Goal: Task Accomplishment & Management: Use online tool/utility

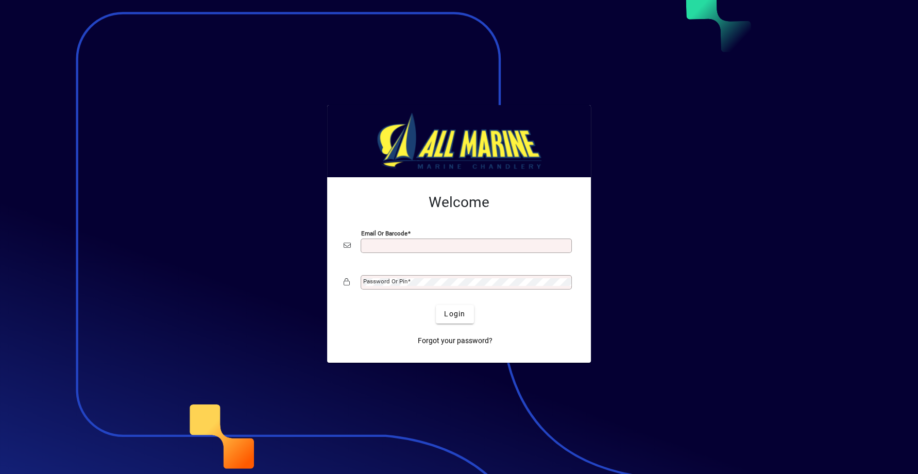
click at [422, 249] on input "Email or Barcode" at bounding box center [467, 246] width 208 height 8
type input "**********"
click at [436, 305] on button "Login" at bounding box center [455, 314] width 38 height 19
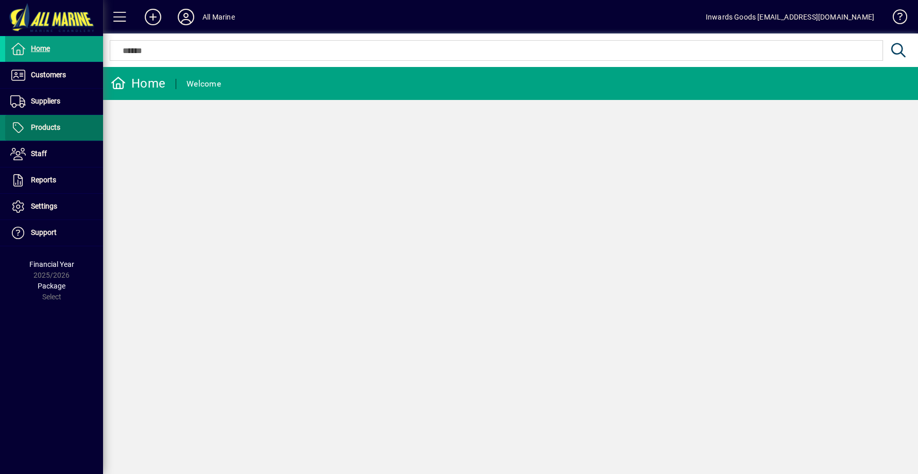
click at [70, 126] on span at bounding box center [54, 127] width 98 height 25
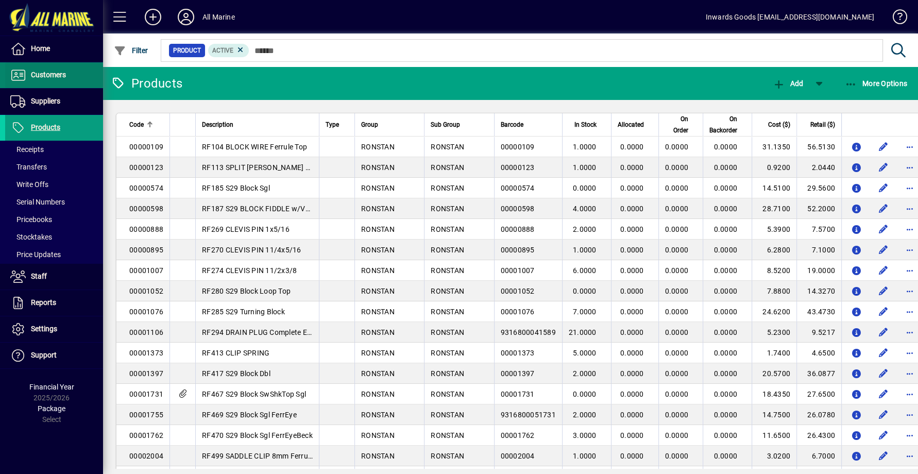
click at [54, 67] on span at bounding box center [54, 75] width 98 height 25
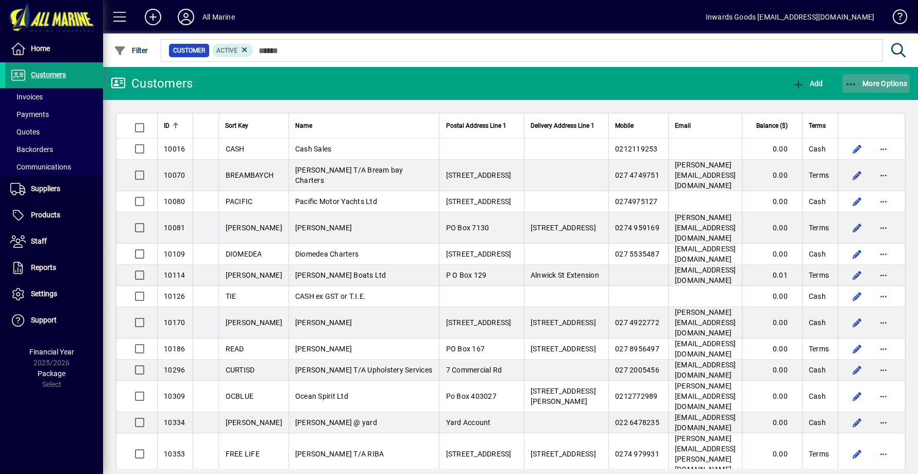
click at [879, 80] on span "More Options" at bounding box center [876, 83] width 63 height 8
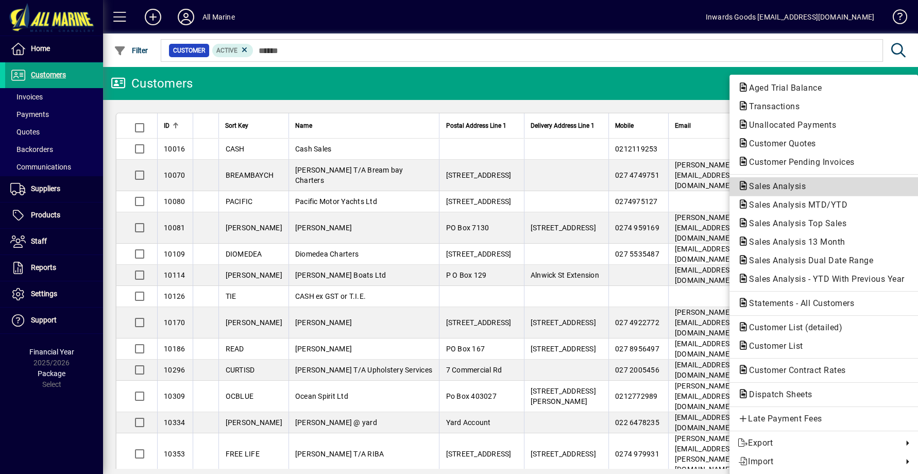
click at [790, 183] on span "Sales Analysis" at bounding box center [774, 186] width 73 height 10
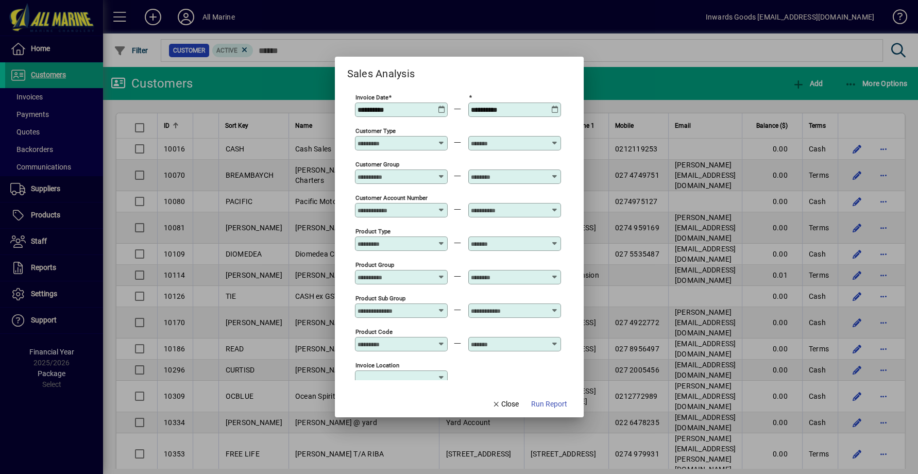
type input "**********"
click at [441, 106] on icon at bounding box center [442, 106] width 8 height 0
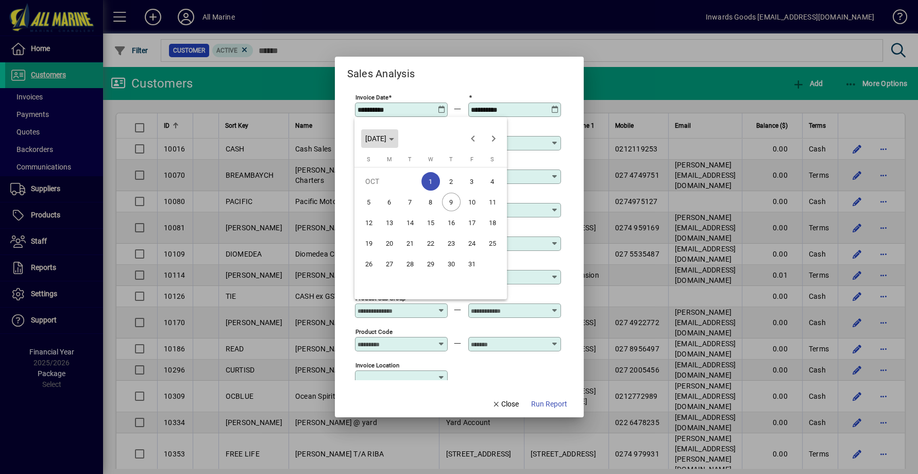
click at [394, 138] on span "[DATE]" at bounding box center [379, 138] width 29 height 8
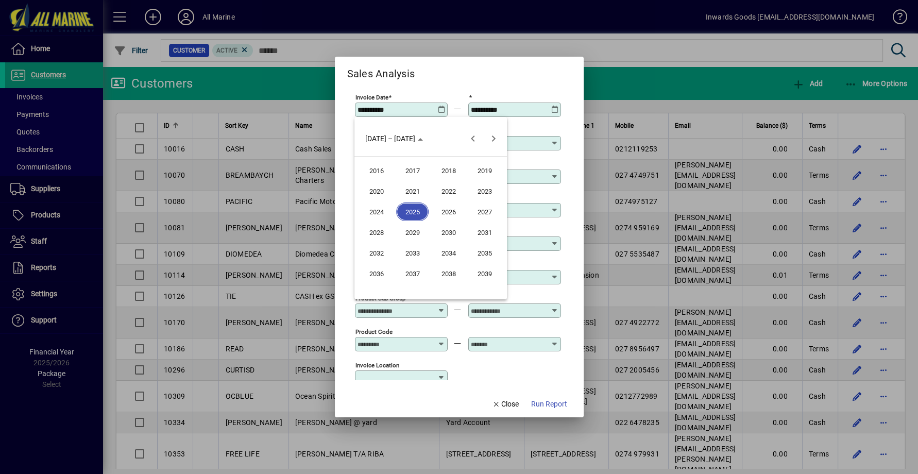
click at [379, 212] on span "2024" at bounding box center [376, 211] width 32 height 19
click at [375, 234] on span "SEP" at bounding box center [376, 232] width 32 height 19
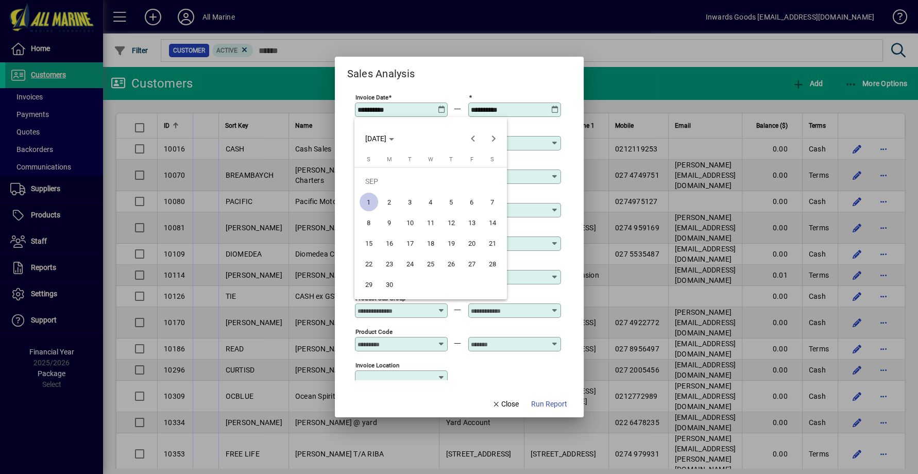
click at [365, 199] on span "1" at bounding box center [368, 202] width 19 height 19
type input "**********"
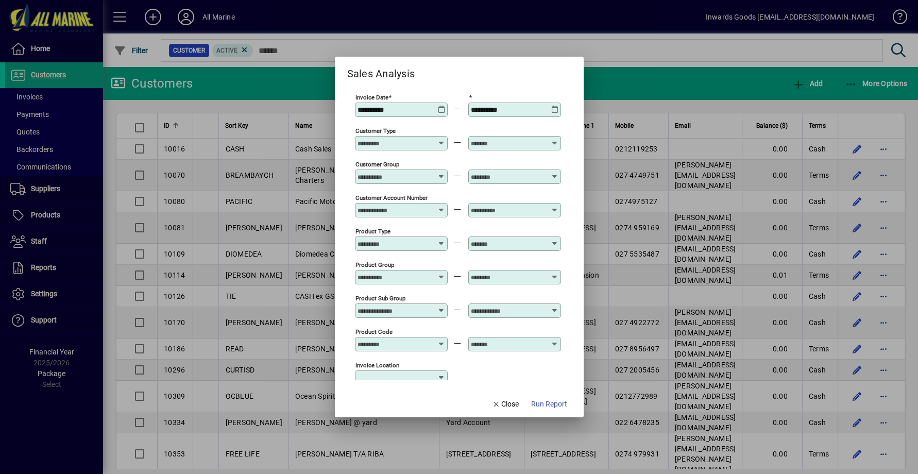
click at [553, 106] on icon at bounding box center [555, 106] width 8 height 0
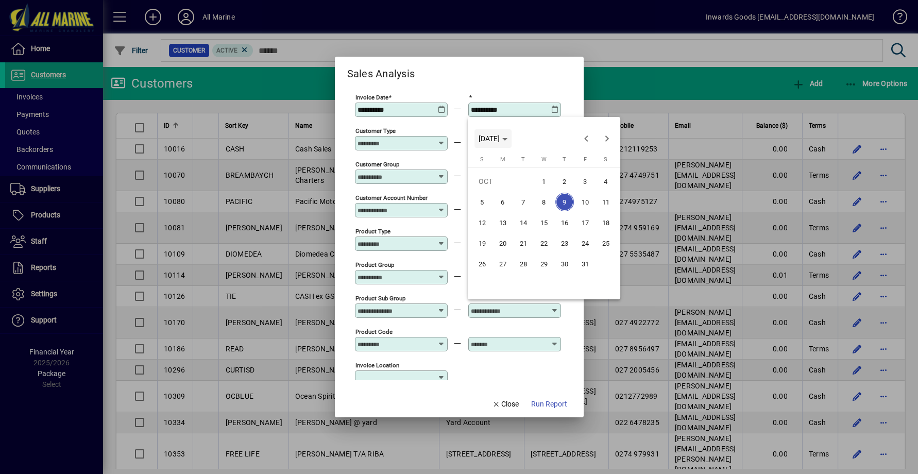
click at [500, 139] on span "[DATE]" at bounding box center [488, 138] width 21 height 8
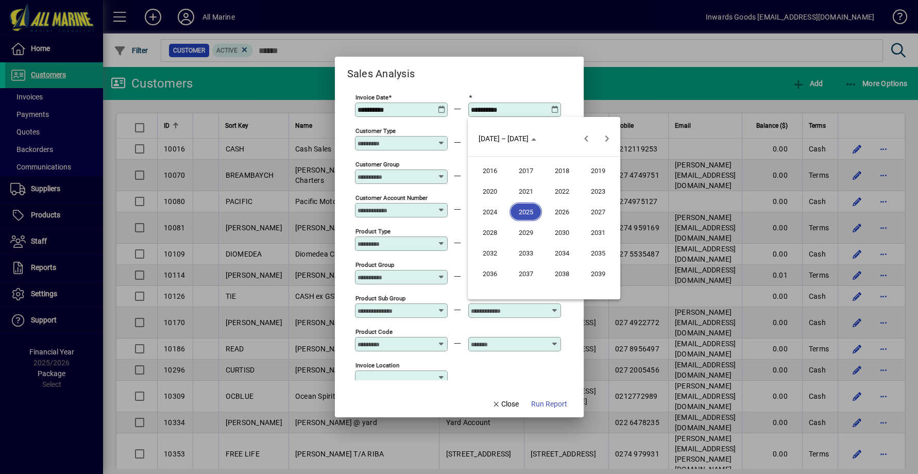
click at [494, 214] on span "2024" at bounding box center [489, 211] width 32 height 19
click at [501, 232] on span "SEP" at bounding box center [489, 232] width 32 height 19
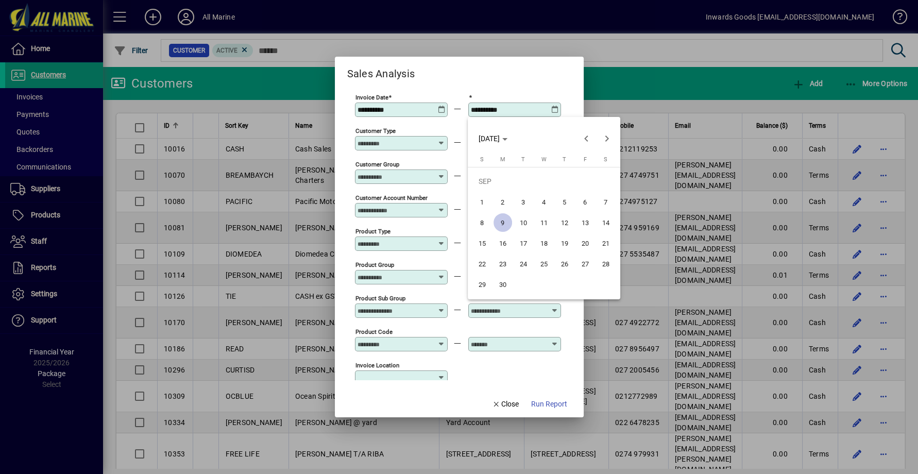
click at [506, 285] on span "30" at bounding box center [502, 284] width 19 height 19
type input "**********"
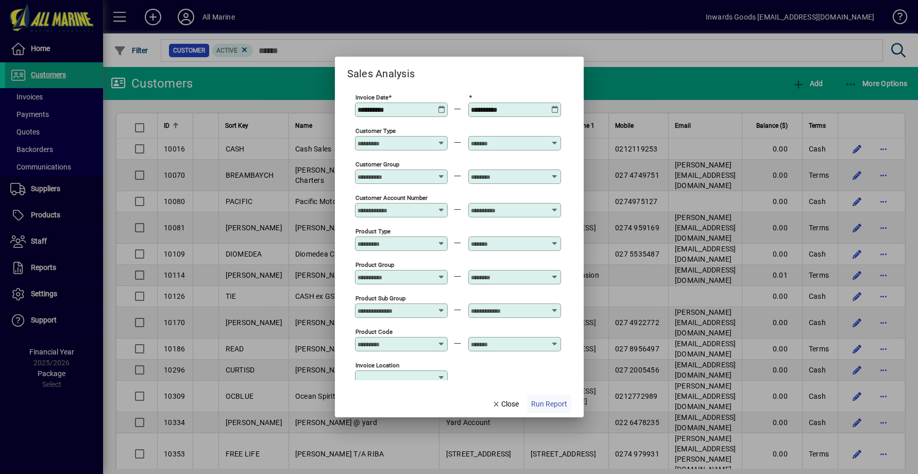
click at [547, 405] on span "Run Report" at bounding box center [549, 404] width 36 height 11
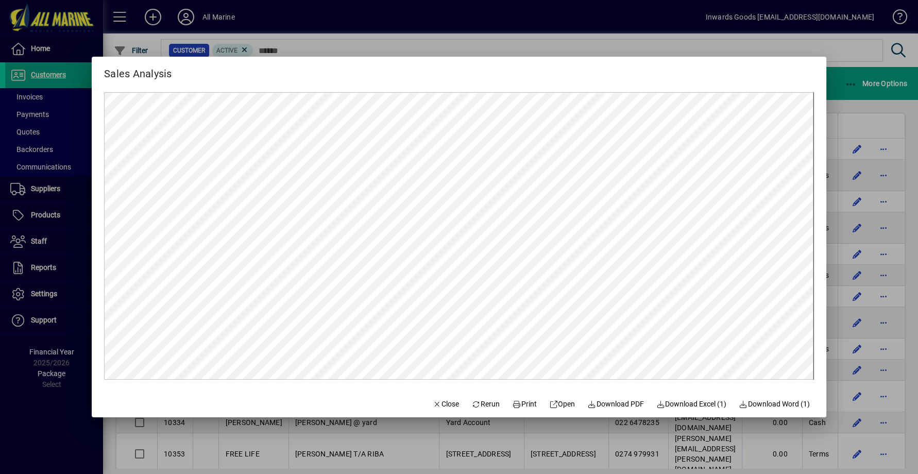
click at [857, 97] on div at bounding box center [459, 237] width 918 height 474
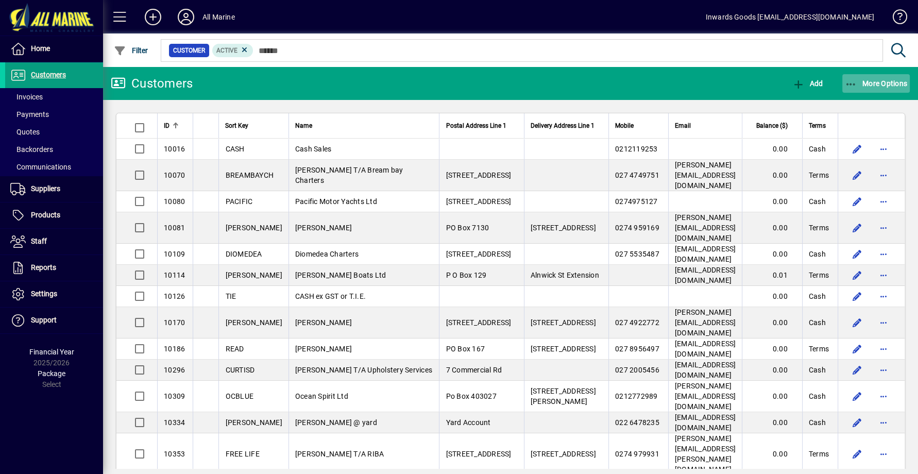
click at [858, 89] on span "button" at bounding box center [876, 83] width 68 height 25
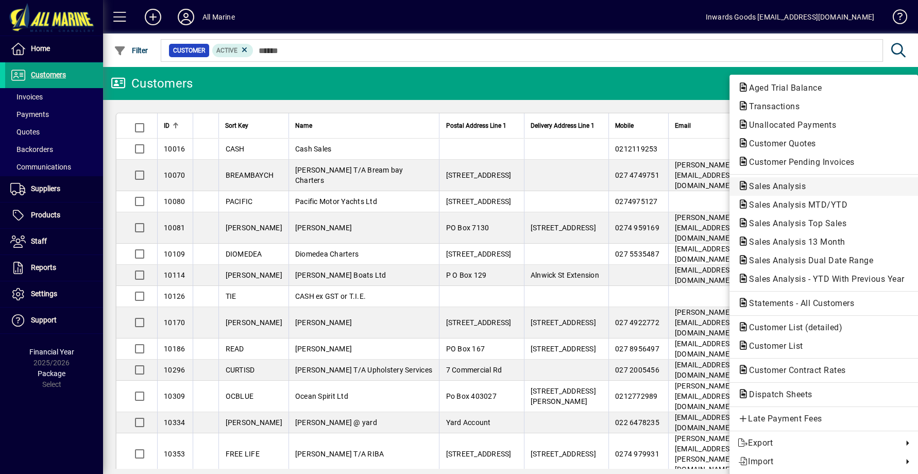
click at [780, 184] on span "Sales Analysis" at bounding box center [774, 186] width 73 height 10
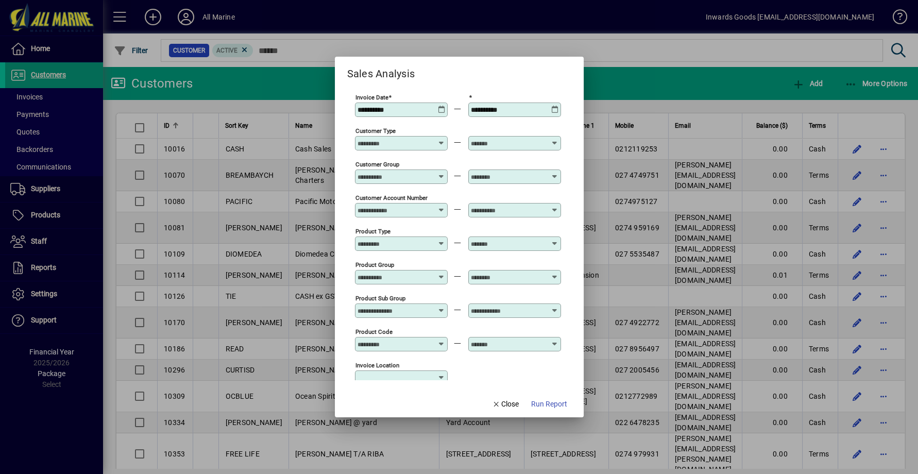
type input "**********"
click at [438, 106] on icon at bounding box center [442, 106] width 8 height 0
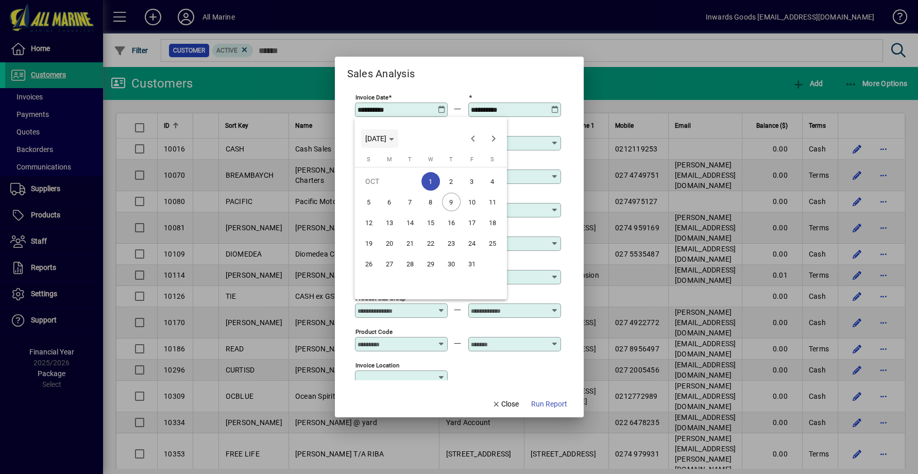
click at [386, 137] on span "[DATE]" at bounding box center [375, 138] width 21 height 8
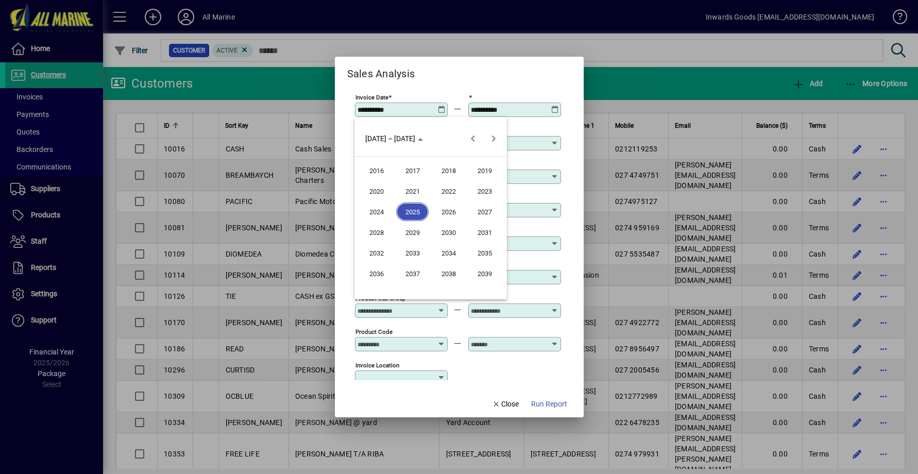
click at [384, 210] on span "2024" at bounding box center [376, 211] width 32 height 19
click at [415, 234] on span "OCT" at bounding box center [412, 232] width 32 height 19
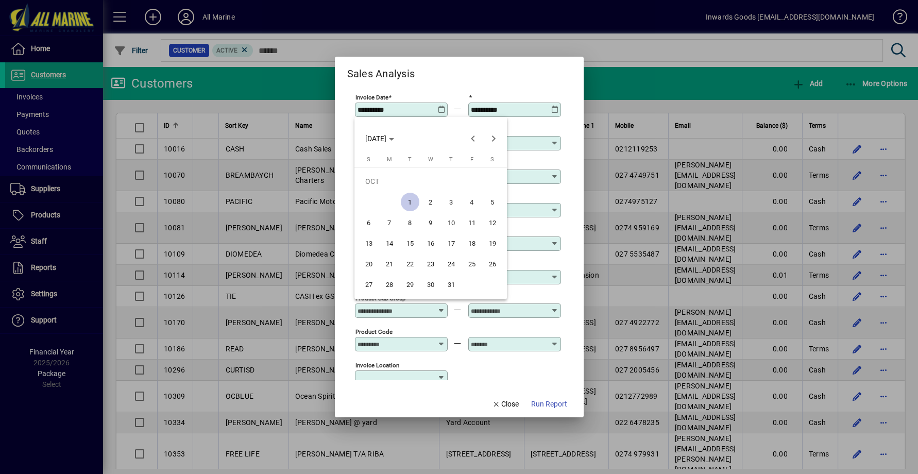
click at [407, 203] on span "1" at bounding box center [410, 202] width 19 height 19
type input "**********"
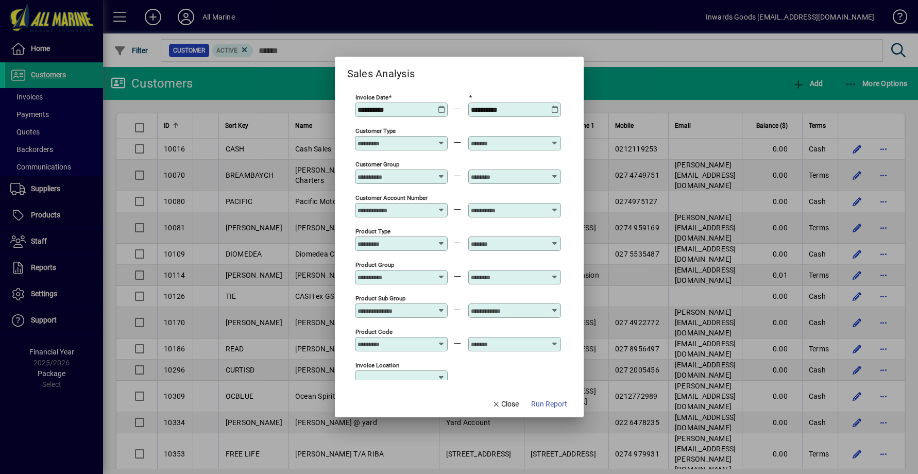
click at [556, 106] on icon at bounding box center [555, 106] width 8 height 0
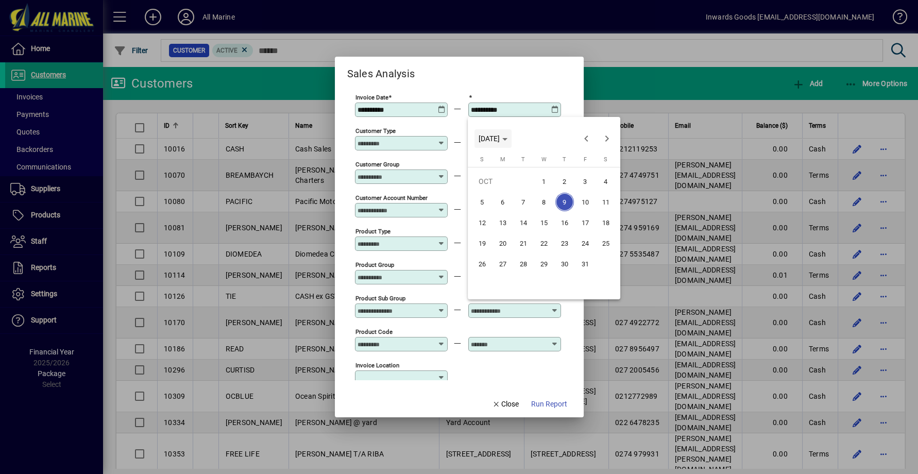
click at [500, 139] on span "[DATE]" at bounding box center [488, 138] width 21 height 8
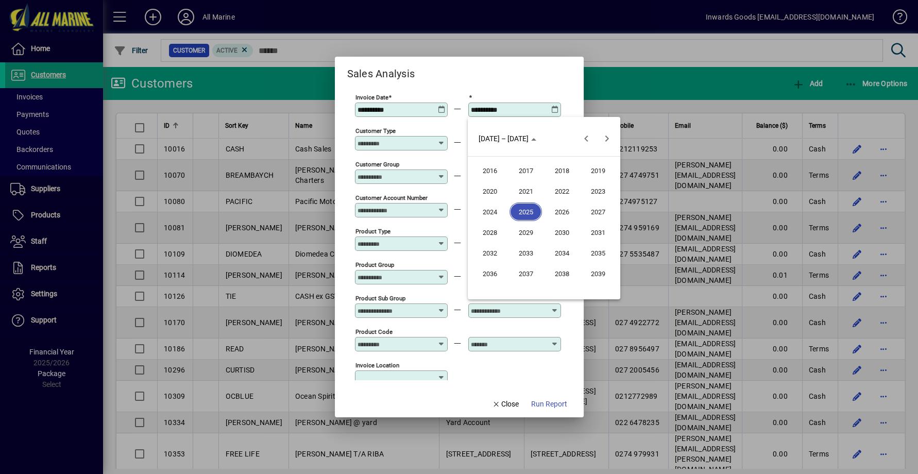
click at [494, 212] on span "2024" at bounding box center [489, 211] width 32 height 19
click at [525, 231] on span "OCT" at bounding box center [525, 232] width 32 height 19
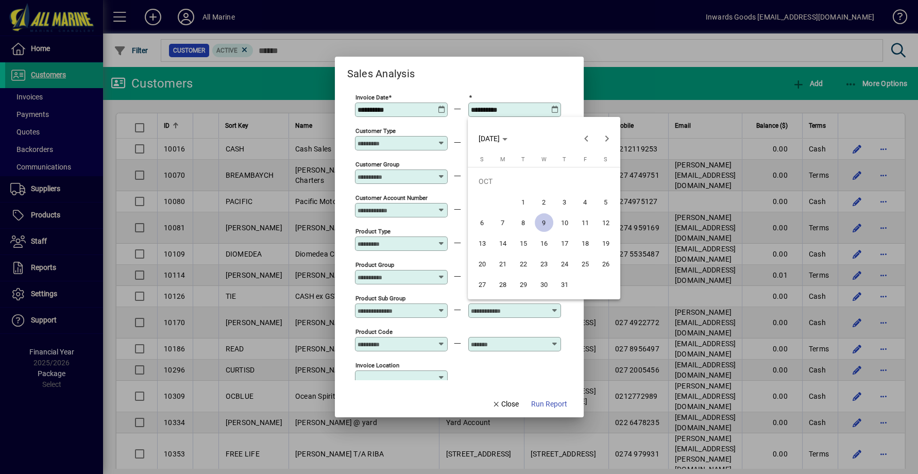
click at [541, 222] on span "9" at bounding box center [544, 222] width 19 height 19
type input "**********"
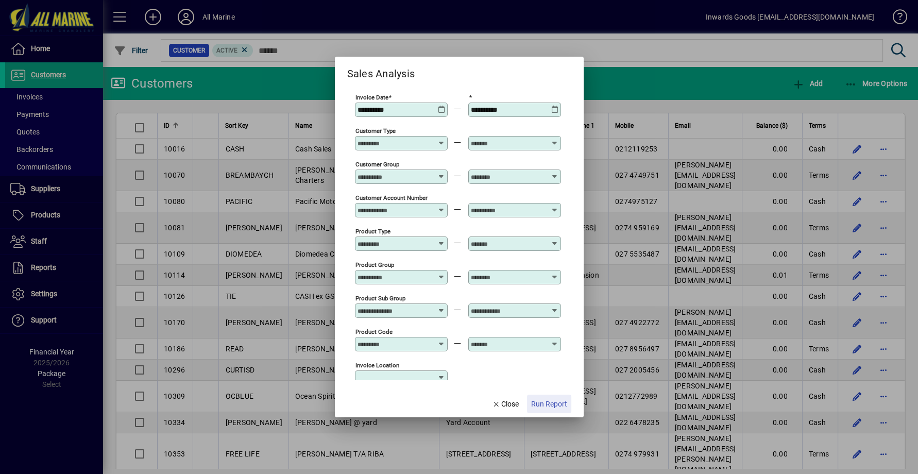
drag, startPoint x: 550, startPoint y: 401, endPoint x: 512, endPoint y: 195, distance: 209.4
click at [550, 401] on span "Run Report" at bounding box center [549, 404] width 36 height 11
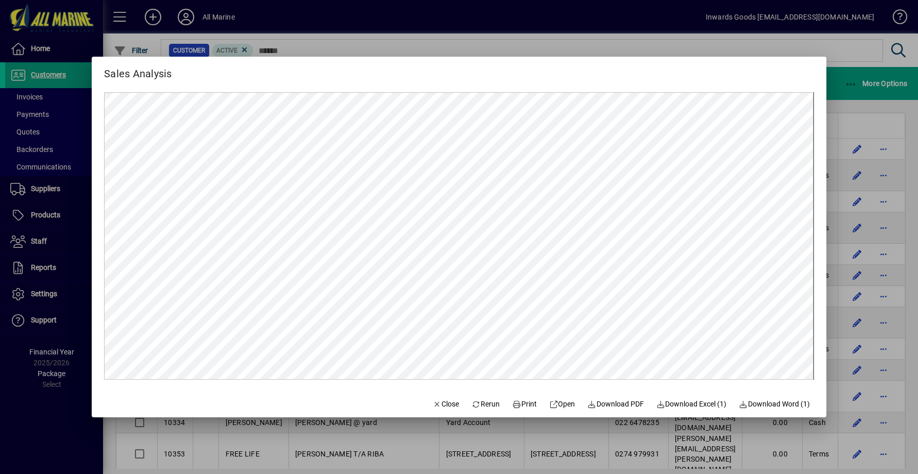
click at [853, 97] on div at bounding box center [459, 237] width 918 height 474
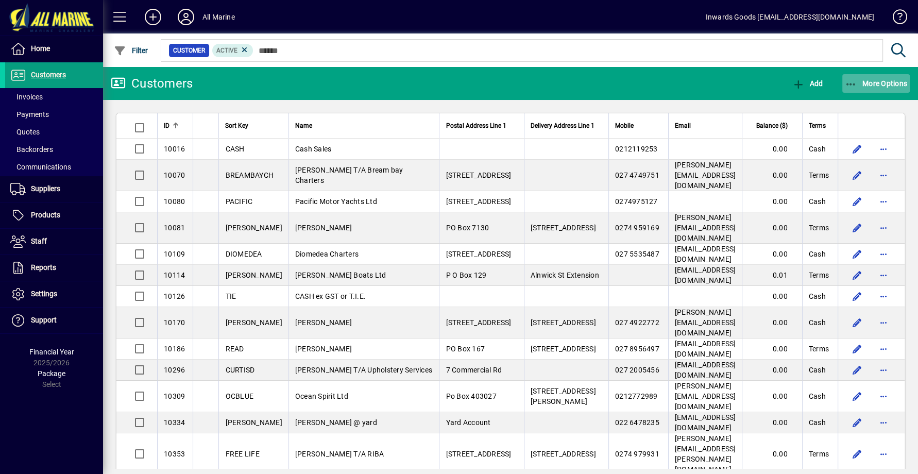
click at [872, 84] on span "More Options" at bounding box center [876, 83] width 63 height 8
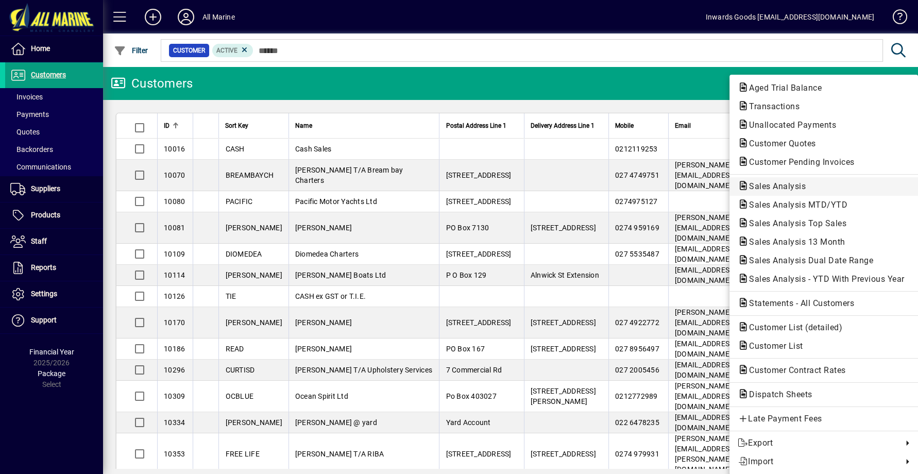
click at [778, 183] on span "Sales Analysis" at bounding box center [774, 186] width 73 height 10
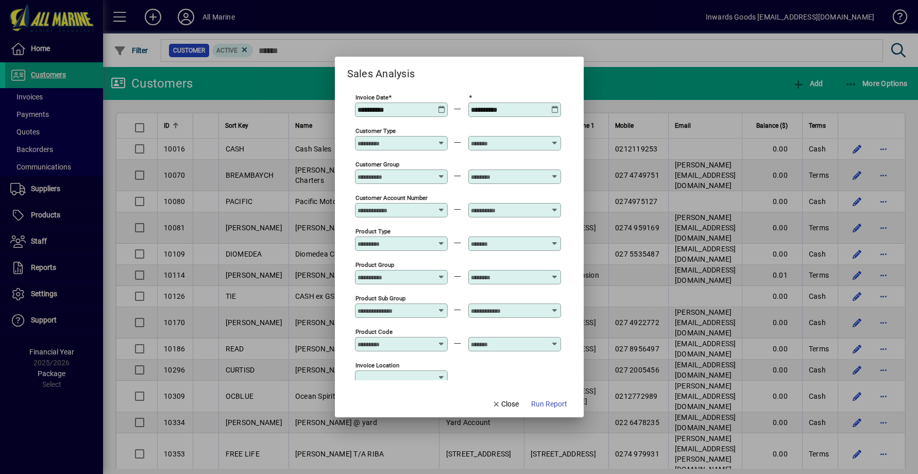
click at [442, 106] on icon at bounding box center [442, 106] width 8 height 0
type input "**********"
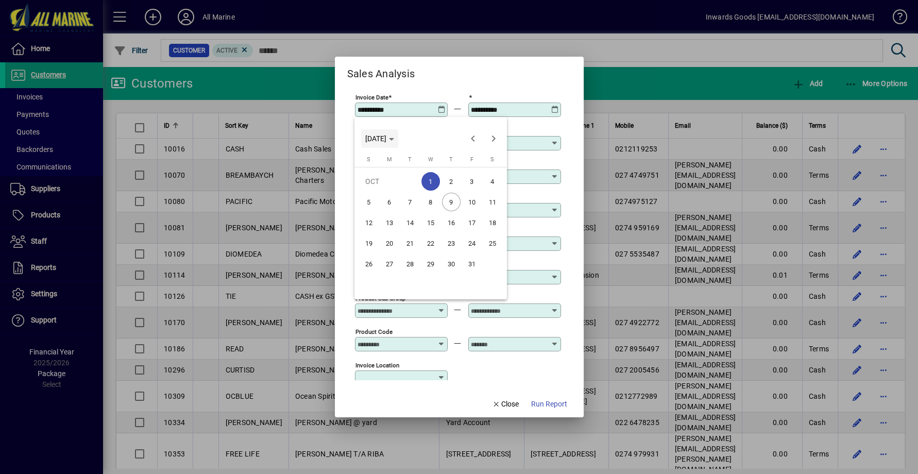
click at [398, 131] on span "Choose month and year" at bounding box center [379, 138] width 37 height 25
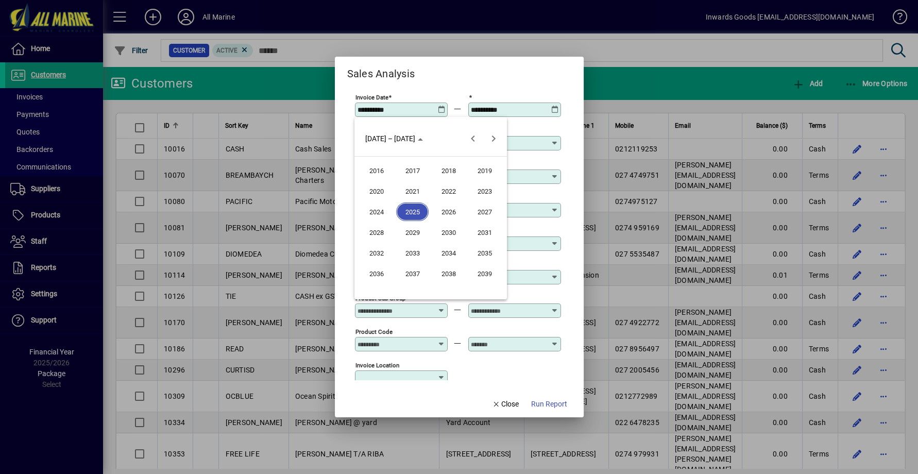
click at [375, 211] on span "2024" at bounding box center [376, 211] width 32 height 19
click at [409, 229] on span "OCT" at bounding box center [412, 232] width 32 height 19
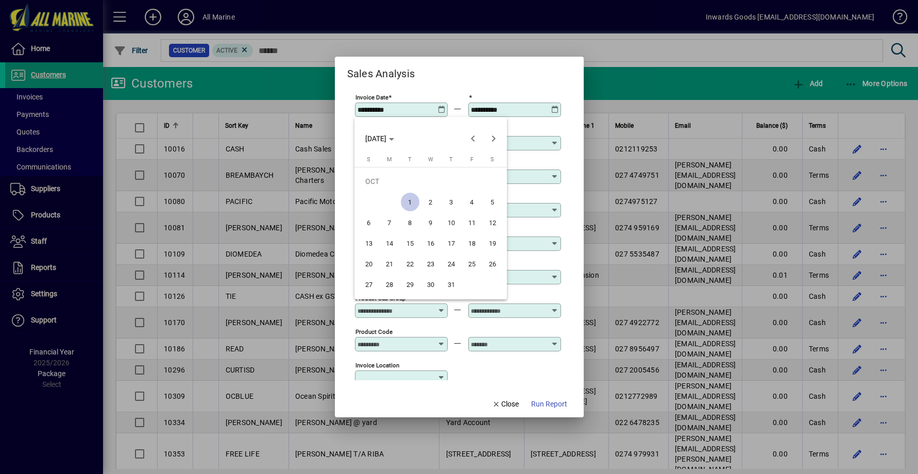
click at [410, 203] on span "1" at bounding box center [410, 202] width 19 height 19
type input "**********"
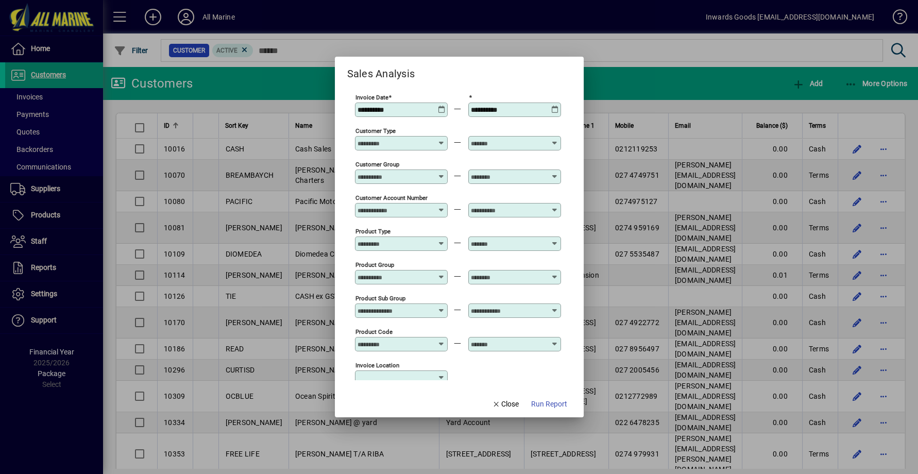
click at [558, 109] on div "**********" at bounding box center [516, 110] width 90 height 8
click at [553, 106] on icon at bounding box center [555, 106] width 8 height 0
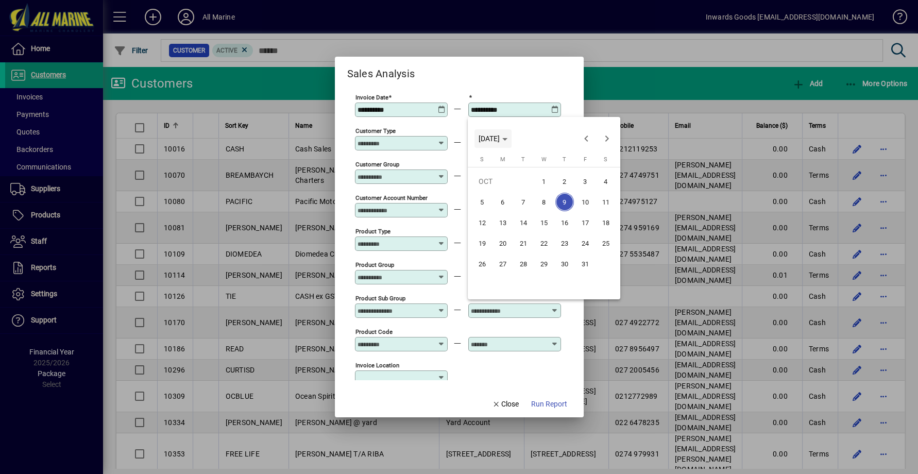
click at [500, 135] on span "[DATE]" at bounding box center [488, 138] width 21 height 8
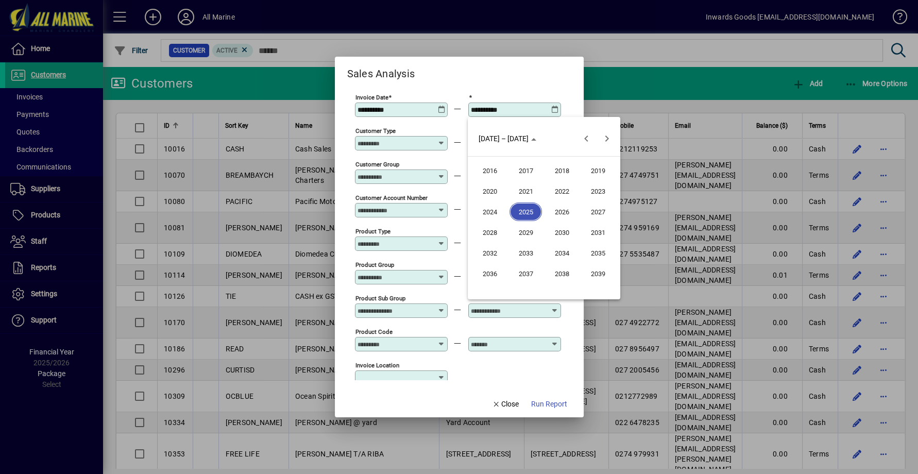
click at [492, 210] on span "2024" at bounding box center [489, 211] width 32 height 19
click at [525, 230] on span "OCT" at bounding box center [525, 232] width 32 height 19
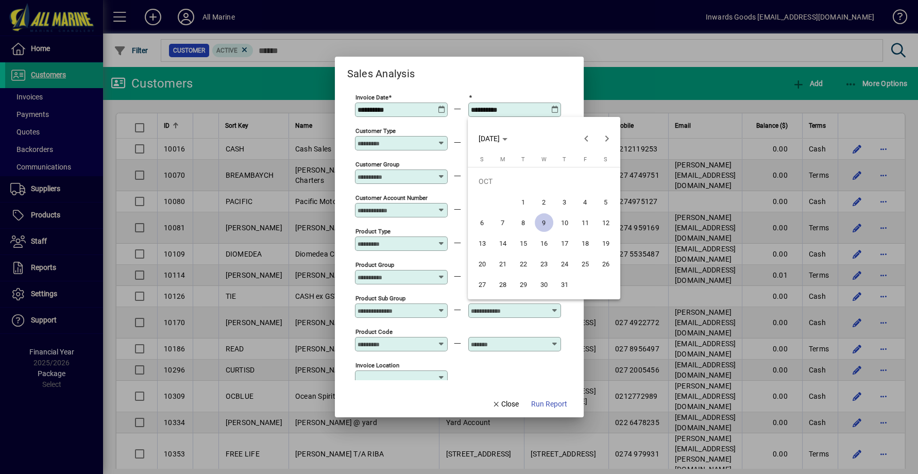
click at [563, 283] on span "31" at bounding box center [564, 284] width 19 height 19
type input "**********"
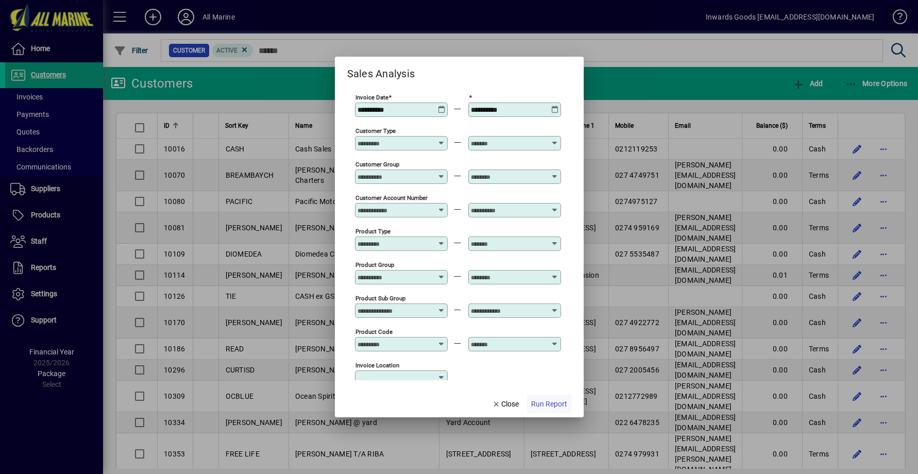
click at [554, 403] on span "Run Report" at bounding box center [549, 404] width 36 height 11
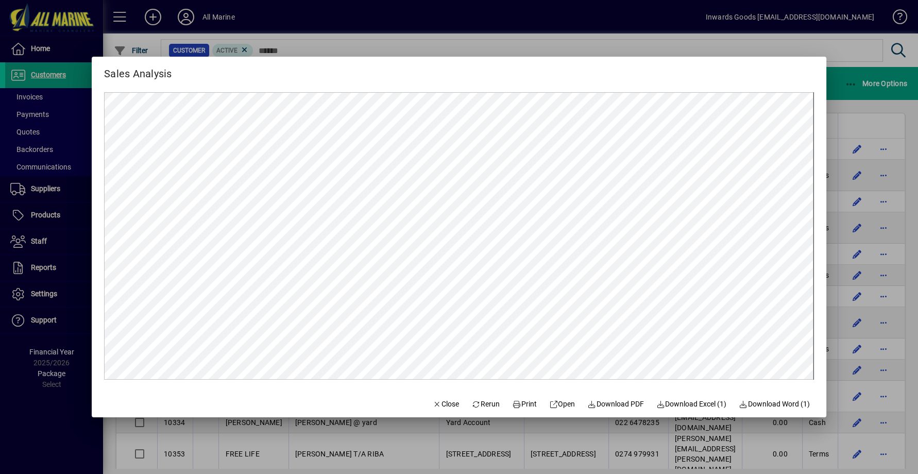
click at [849, 97] on div at bounding box center [459, 237] width 918 height 474
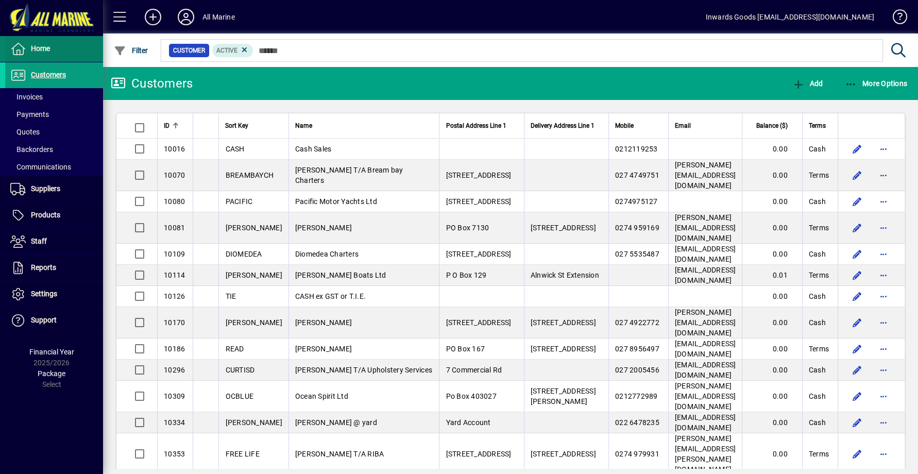
click at [37, 46] on span "Home" at bounding box center [40, 48] width 19 height 8
